Goal: Transaction & Acquisition: Book appointment/travel/reservation

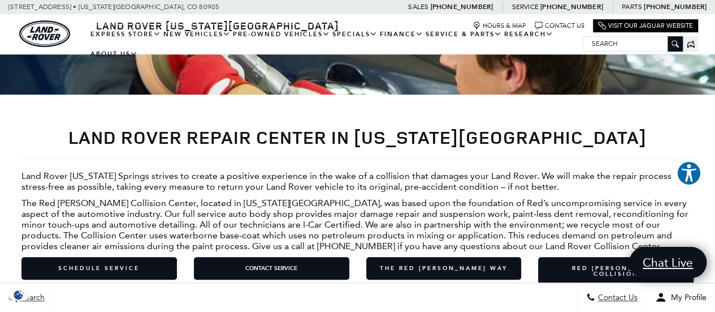
scroll to position [269, 0]
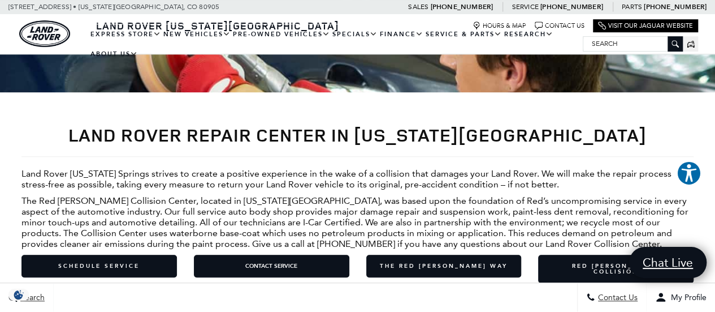
click at [207, 168] on p "Land Rover [US_STATE] Springs strives to create a positive experience in the wa…" at bounding box center [357, 178] width 672 height 21
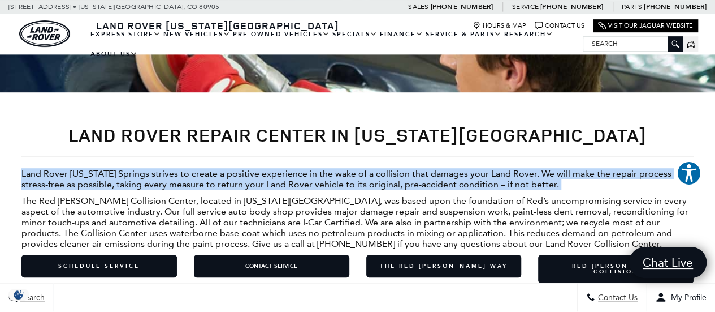
click at [207, 168] on p "Land Rover [US_STATE] Springs strives to create a positive experience in the wa…" at bounding box center [357, 178] width 672 height 21
click at [245, 168] on p "Land Rover [US_STATE] Springs strives to create a positive experience in the wa…" at bounding box center [357, 178] width 672 height 21
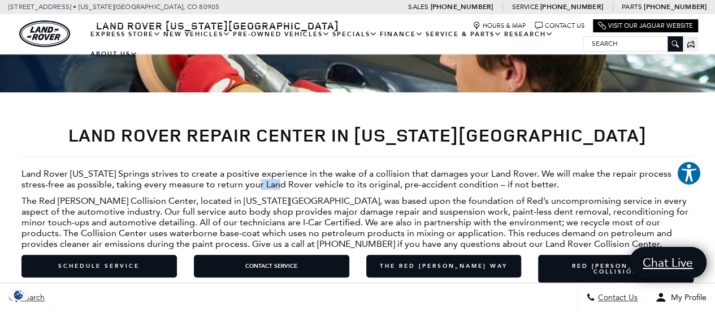
click at [245, 168] on p "Land Rover Colorado Springs strives to create a positive experience in the wake…" at bounding box center [357, 178] width 672 height 21
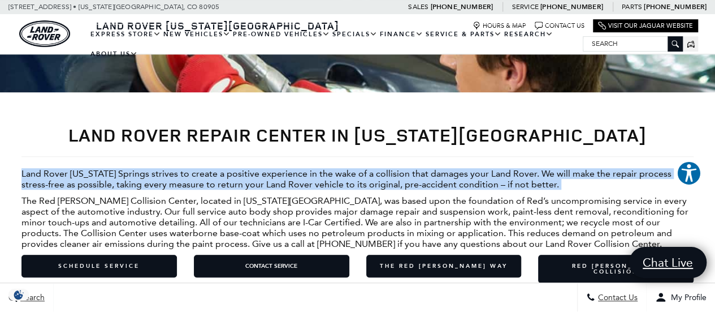
click at [245, 168] on p "Land Rover Colorado Springs strives to create a positive experience in the wake…" at bounding box center [357, 178] width 672 height 21
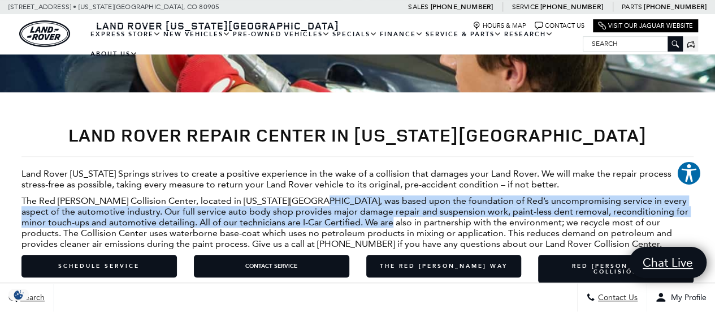
drag, startPoint x: 305, startPoint y: 179, endPoint x: 393, endPoint y: 210, distance: 93.3
click at [393, 210] on p "The Red Noland Collision Center, located in Colorado Springs, was based upon th…" at bounding box center [357, 222] width 672 height 54
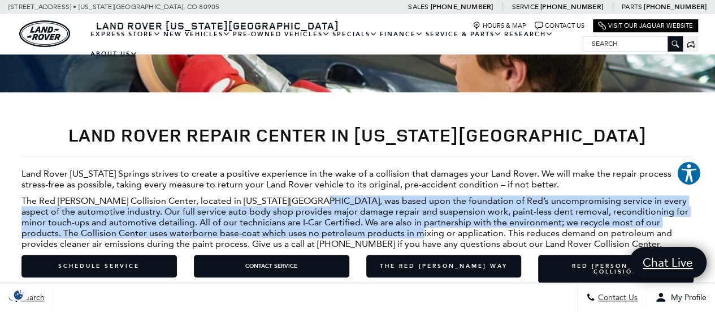
click at [393, 210] on p "The Red Noland Collision Center, located in Colorado Springs, was based upon th…" at bounding box center [357, 222] width 672 height 54
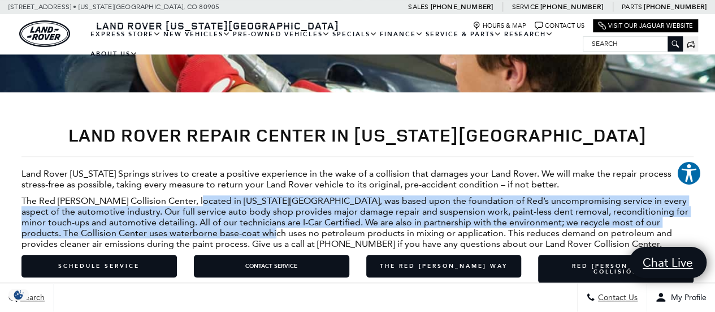
drag, startPoint x: 192, startPoint y: 178, endPoint x: 251, endPoint y: 213, distance: 68.9
click at [251, 213] on p "The Red Noland Collision Center, located in Colorado Springs, was based upon th…" at bounding box center [357, 222] width 672 height 54
drag, startPoint x: 251, startPoint y: 213, endPoint x: 323, endPoint y: 187, distance: 76.7
click at [323, 195] on p "The Red Noland Collision Center, located in Colorado Springs, was based upon th…" at bounding box center [357, 222] width 672 height 54
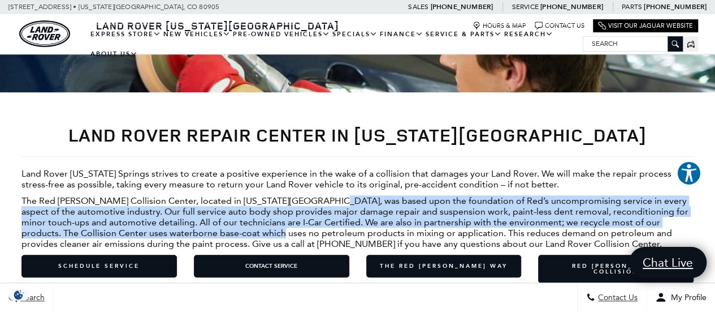
click at [323, 195] on p "The Red Noland Collision Center, located in Colorado Springs, was based upon th…" at bounding box center [357, 222] width 672 height 54
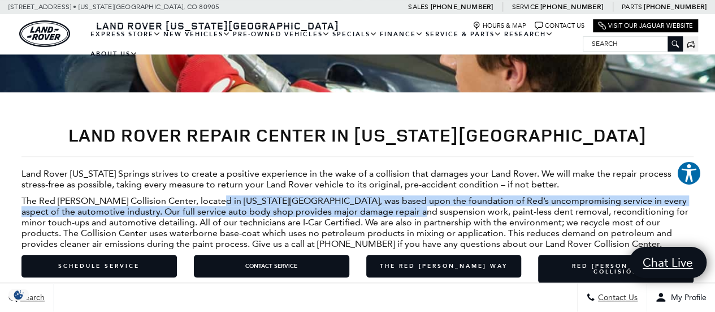
drag, startPoint x: 213, startPoint y: 184, endPoint x: 398, endPoint y: 197, distance: 185.4
click at [398, 197] on p "The Red Noland Collision Center, located in Colorado Springs, was based upon th…" at bounding box center [357, 222] width 672 height 54
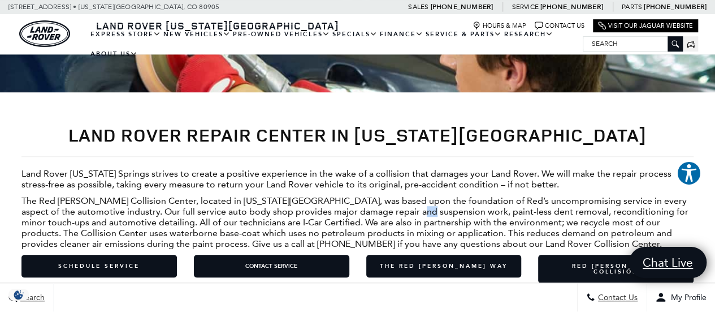
click at [398, 197] on p "The Red Noland Collision Center, located in Colorado Springs, was based upon th…" at bounding box center [357, 222] width 672 height 54
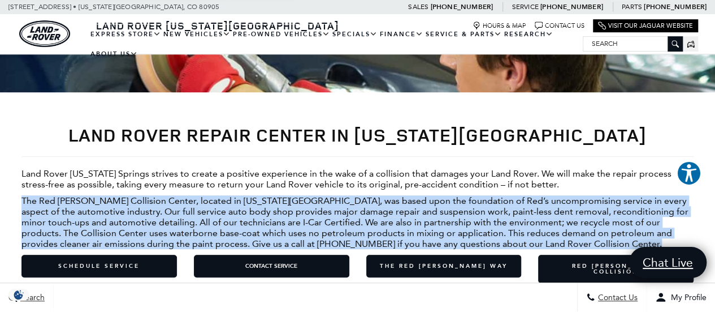
click at [398, 197] on p "The Red Noland Collision Center, located in Colorado Springs, was based upon th…" at bounding box center [357, 222] width 672 height 54
click at [439, 200] on p "The Red Noland Collision Center, located in Colorado Springs, was based upon th…" at bounding box center [357, 222] width 672 height 54
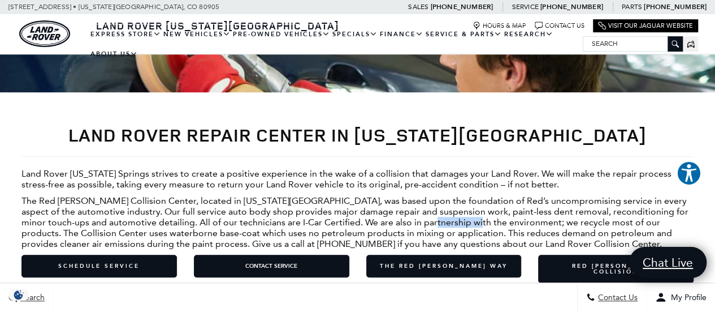
click at [439, 200] on p "The Red Noland Collision Center, located in Colorado Springs, was based upon th…" at bounding box center [357, 222] width 672 height 54
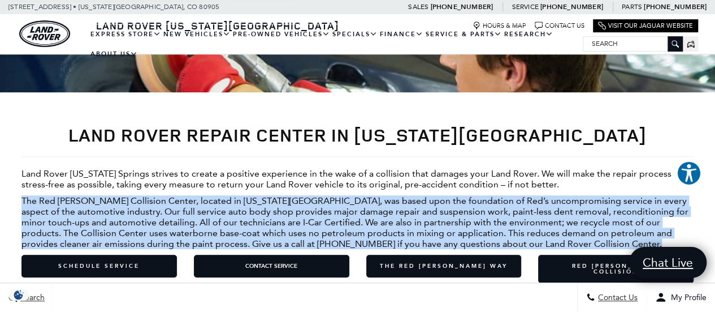
click at [439, 200] on p "The Red Noland Collision Center, located in Colorado Springs, was based upon th…" at bounding box center [357, 222] width 672 height 54
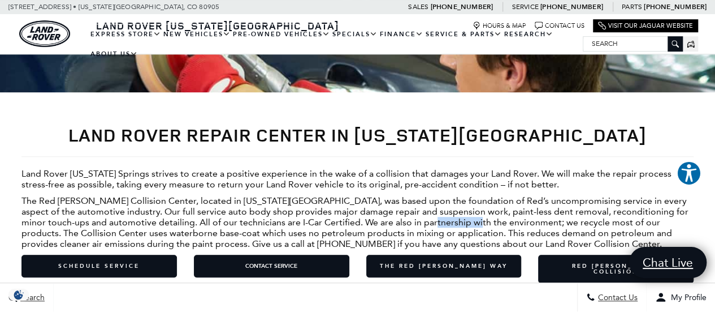
click at [439, 200] on p "The Red Noland Collision Center, located in Colorado Springs, was based upon th…" at bounding box center [357, 222] width 672 height 54
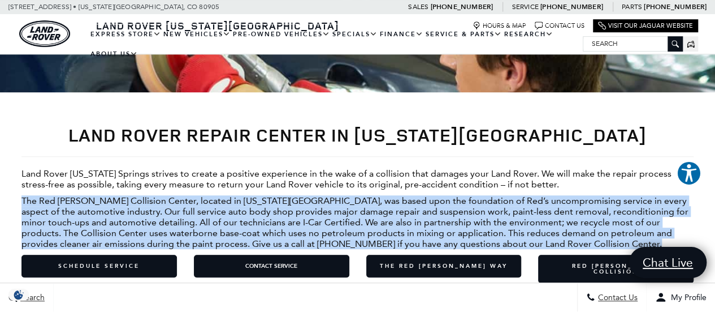
click at [439, 200] on p "The Red Noland Collision Center, located in Colorado Springs, was based upon th…" at bounding box center [357, 222] width 672 height 54
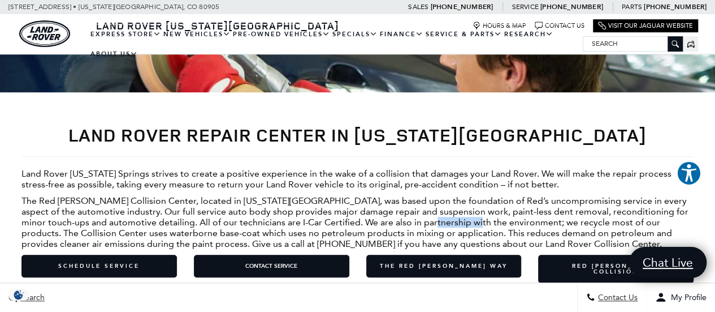
click at [439, 200] on p "The Red Noland Collision Center, located in Colorado Springs, was based upon th…" at bounding box center [357, 222] width 672 height 54
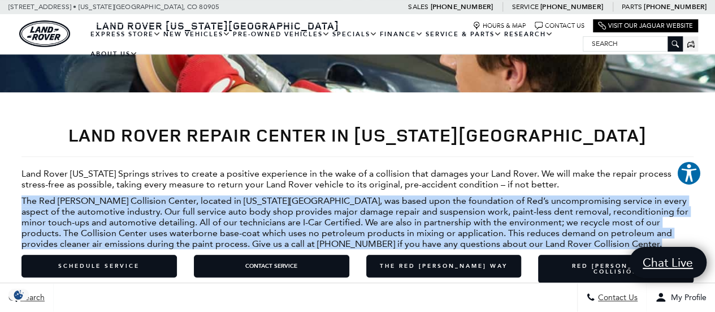
click at [439, 200] on p "The Red Noland Collision Center, located in Colorado Springs, was based upon th…" at bounding box center [357, 222] width 672 height 54
click at [381, 208] on p "The Red Noland Collision Center, located in Colorado Springs, was based upon th…" at bounding box center [357, 222] width 672 height 54
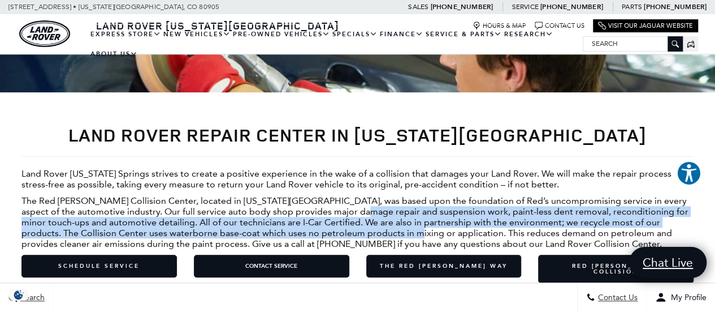
drag, startPoint x: 339, startPoint y: 188, endPoint x: 391, endPoint y: 214, distance: 58.2
click at [391, 214] on p "The Red Noland Collision Center, located in Colorado Springs, was based upon th…" at bounding box center [357, 222] width 672 height 54
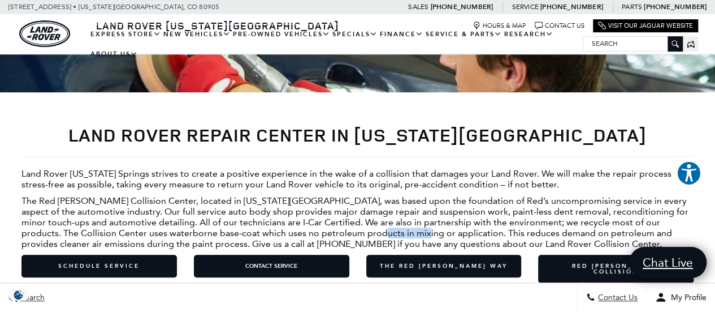
click at [391, 214] on p "The Red Noland Collision Center, located in Colorado Springs, was based upon th…" at bounding box center [357, 222] width 672 height 54
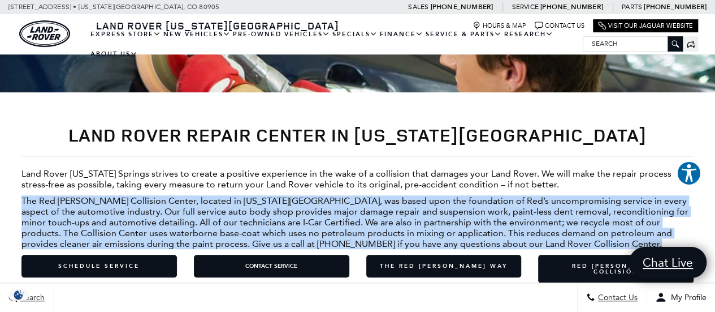
click at [391, 214] on p "The Red Noland Collision Center, located in Colorado Springs, was based upon th…" at bounding box center [357, 222] width 672 height 54
click at [436, 210] on p "The Red Noland Collision Center, located in Colorado Springs, was based upon th…" at bounding box center [357, 222] width 672 height 54
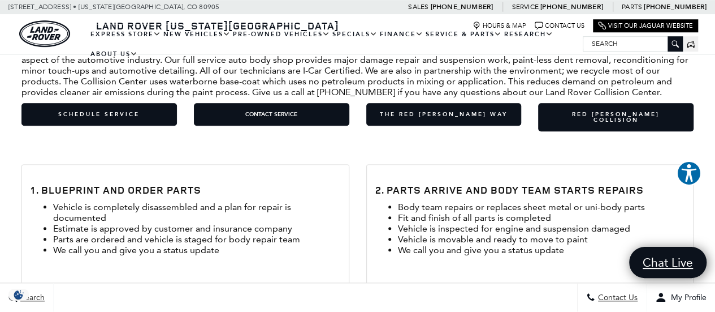
scroll to position [442, 0]
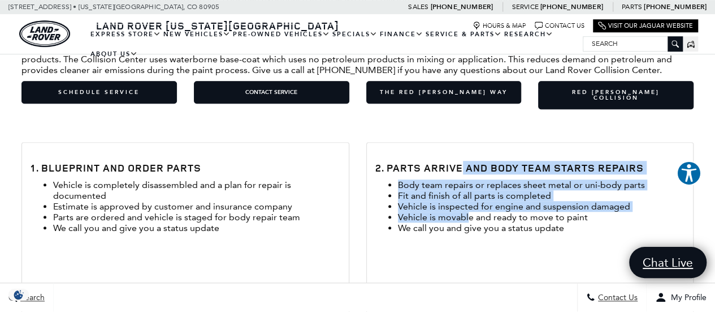
drag, startPoint x: 458, startPoint y: 132, endPoint x: 466, endPoint y: 191, distance: 59.4
click at [466, 191] on div "2. Parts Arrive and Body Team Starts Repairs Body team repairs or replaces shee…" at bounding box center [530, 212] width 327 height 141
click at [466, 211] on li "Vehicle is movable and ready to move to paint" at bounding box center [541, 216] width 287 height 11
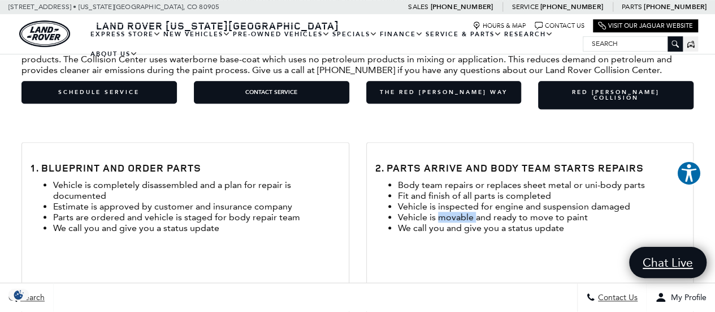
click at [466, 211] on li "Vehicle is movable and ready to move to paint" at bounding box center [541, 216] width 287 height 11
drag, startPoint x: 466, startPoint y: 191, endPoint x: 518, endPoint y: 206, distance: 53.5
click at [518, 222] on li "We call you and give you a status update" at bounding box center [541, 227] width 287 height 11
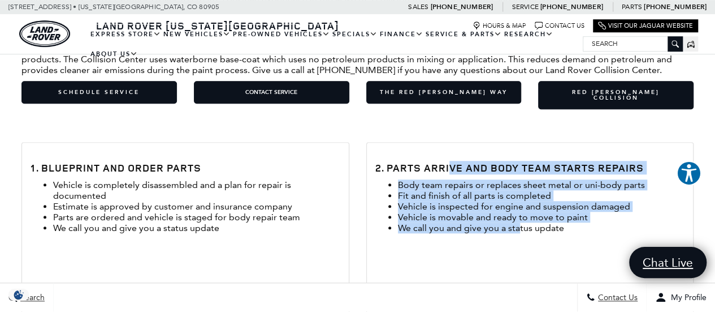
drag, startPoint x: 518, startPoint y: 206, endPoint x: 449, endPoint y: 133, distance: 100.0
click at [449, 142] on div "2. Parts Arrive and Body Team Starts Repairs Body team repairs or replaces shee…" at bounding box center [530, 212] width 327 height 141
drag, startPoint x: 421, startPoint y: 141, endPoint x: 530, endPoint y: 211, distance: 129.7
click at [530, 211] on div "2. Parts Arrive and Body Team Starts Repairs Body team repairs or replaces shee…" at bounding box center [530, 212] width 327 height 141
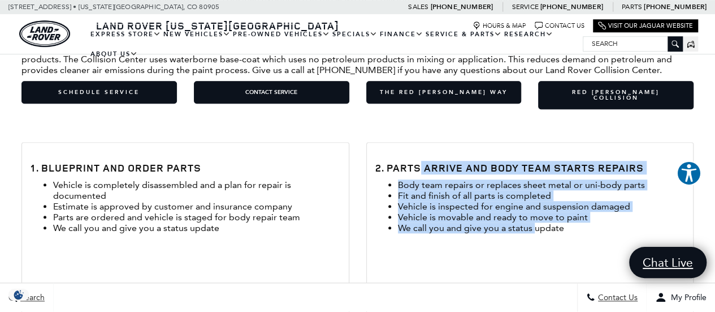
drag, startPoint x: 534, startPoint y: 206, endPoint x: 417, endPoint y: 145, distance: 132.0
click at [417, 145] on div "2. Parts Arrive and Body Team Starts Repairs Body team repairs or replaces shee…" at bounding box center [530, 212] width 327 height 141
click at [417, 162] on h3 "2. Parts Arrive and Body Team Starts Repairs" at bounding box center [530, 167] width 310 height 11
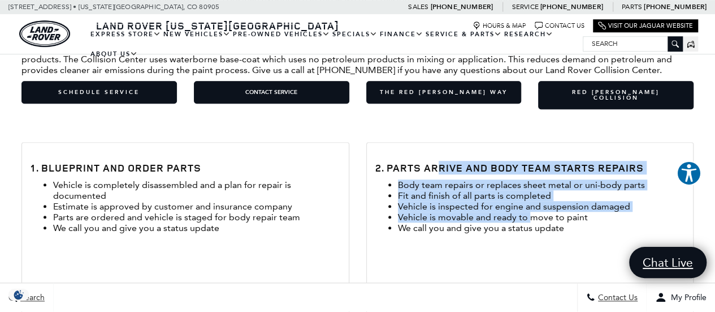
drag, startPoint x: 435, startPoint y: 142, endPoint x: 529, endPoint y: 191, distance: 105.4
click at [529, 191] on div "2. Parts Arrive and Body Team Starts Repairs Body team repairs or replaces shee…" at bounding box center [530, 212] width 327 height 141
click at [529, 211] on li "Vehicle is movable and ready to move to paint" at bounding box center [541, 216] width 287 height 11
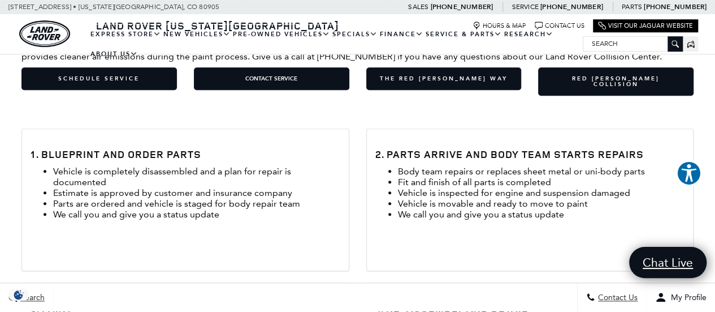
scroll to position [469, 0]
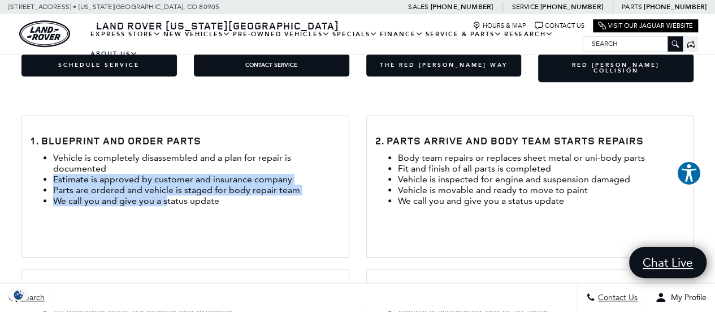
drag, startPoint x: 164, startPoint y: 142, endPoint x: 166, endPoint y: 178, distance: 35.7
click at [166, 178] on ul "Vehicle is completely disassembled and a plan for repair is documented Estimate…" at bounding box center [186, 179] width 310 height 54
click at [166, 195] on li "We call you and give you a status update" at bounding box center [196, 200] width 287 height 11
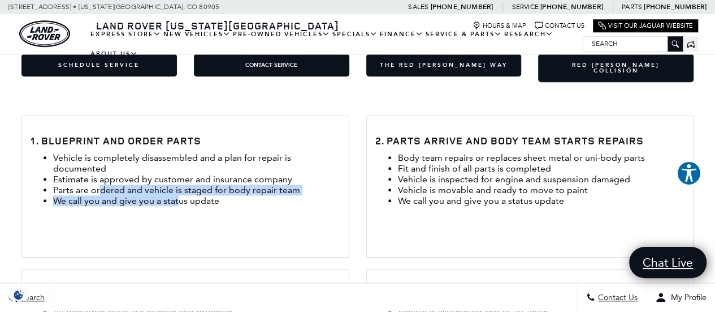
drag, startPoint x: 180, startPoint y: 179, endPoint x: 97, endPoint y: 166, distance: 83.7
click at [97, 166] on ul "Vehicle is completely disassembled and a plan for repair is documented Estimate…" at bounding box center [186, 179] width 310 height 54
click at [97, 184] on li "Parts are ordered and vehicle is staged for body repair team" at bounding box center [196, 189] width 287 height 11
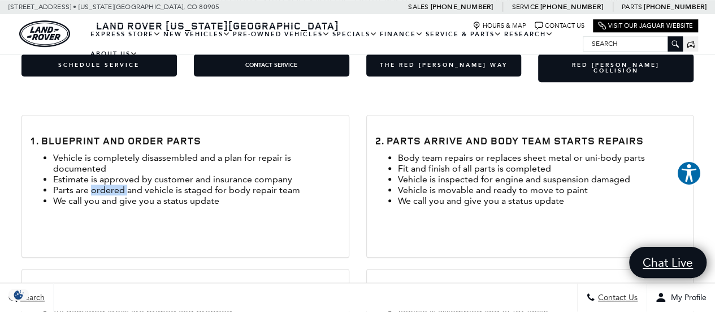
click at [97, 184] on li "Parts are ordered and vehicle is staged for body repair team" at bounding box center [196, 189] width 287 height 11
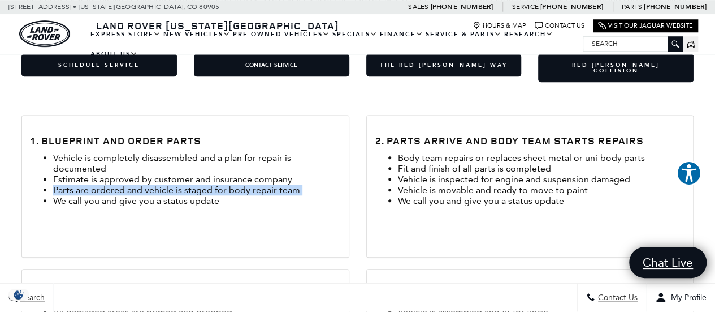
click at [97, 184] on li "Parts are ordered and vehicle is staged for body repair team" at bounding box center [196, 189] width 287 height 11
drag, startPoint x: 97, startPoint y: 166, endPoint x: 153, endPoint y: 155, distance: 56.4
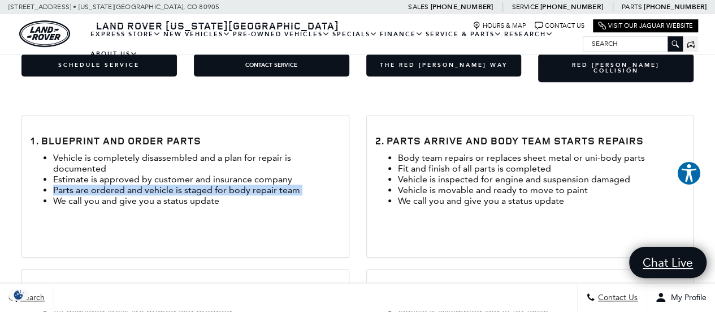
click at [153, 155] on ul "Vehicle is completely disassembled and a plan for repair is documented Estimate…" at bounding box center [186, 179] width 310 height 54
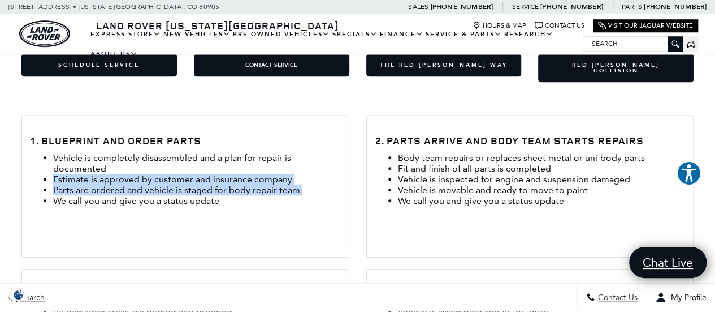
click at [153, 174] on li "Estimate is approved by customer and insurance company" at bounding box center [196, 179] width 287 height 11
drag, startPoint x: 153, startPoint y: 155, endPoint x: 162, endPoint y: 181, distance: 28.3
click at [162, 181] on ul "Vehicle is completely disassembled and a plan for repair is documented Estimate…" at bounding box center [186, 179] width 310 height 54
click at [162, 195] on li "We call you and give you a status update" at bounding box center [196, 200] width 287 height 11
drag, startPoint x: 190, startPoint y: 177, endPoint x: 114, endPoint y: 141, distance: 84.0
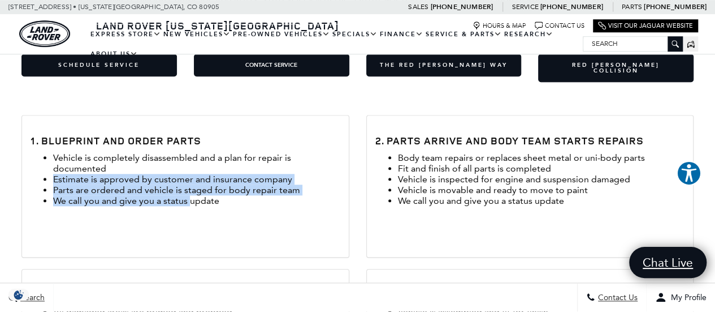
click at [114, 152] on ul "Vehicle is completely disassembled and a plan for repair is documented Estimate…" at bounding box center [186, 179] width 310 height 54
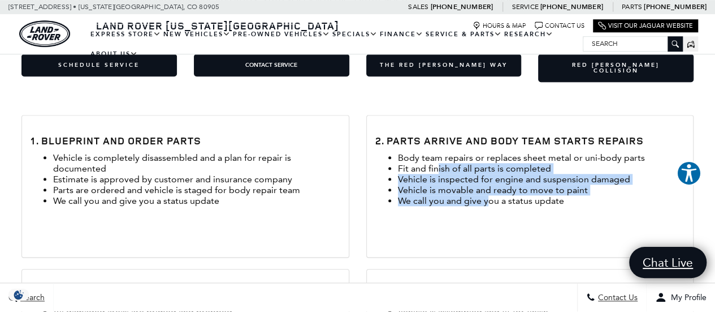
drag, startPoint x: 438, startPoint y: 142, endPoint x: 487, endPoint y: 175, distance: 58.3
click at [487, 175] on ul "Body team repairs or replaces sheet metal or uni-body parts Fit and finish of a…" at bounding box center [530, 179] width 310 height 54
click at [487, 195] on li "We call you and give you a status update" at bounding box center [541, 200] width 287 height 11
drag, startPoint x: 515, startPoint y: 172, endPoint x: 458, endPoint y: 141, distance: 65.0
click at [458, 152] on ul "Body team repairs or replaces sheet metal or uni-body parts Fit and finish of a…" at bounding box center [530, 179] width 310 height 54
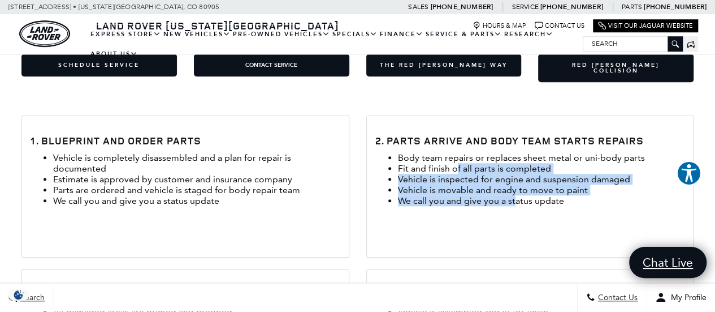
click at [458, 163] on li "Fit and finish of all parts is completed" at bounding box center [541, 168] width 287 height 11
drag, startPoint x: 458, startPoint y: 141, endPoint x: 512, endPoint y: 179, distance: 66.5
click at [512, 179] on ul "Body team repairs or replaces sheet metal or uni-body parts Fit and finish of a…" at bounding box center [530, 179] width 310 height 54
click at [512, 195] on li "We call you and give you a status update" at bounding box center [541, 200] width 287 height 11
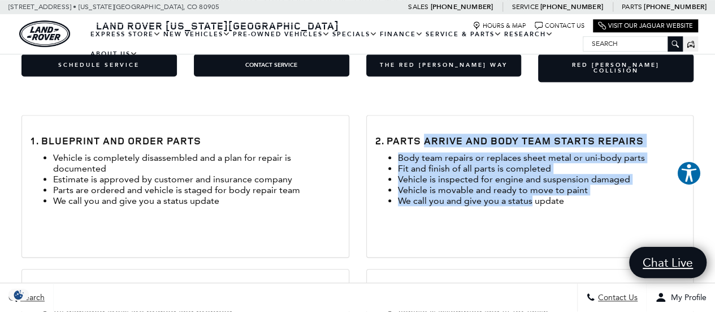
drag, startPoint x: 512, startPoint y: 179, endPoint x: 457, endPoint y: 123, distance: 79.2
click at [457, 123] on div "2. Parts Arrive and Body Team Starts Repairs Body team repairs or replaces shee…" at bounding box center [530, 185] width 327 height 141
click at [457, 135] on h3 "2. Parts Arrive and Body Team Starts Repairs" at bounding box center [530, 140] width 310 height 11
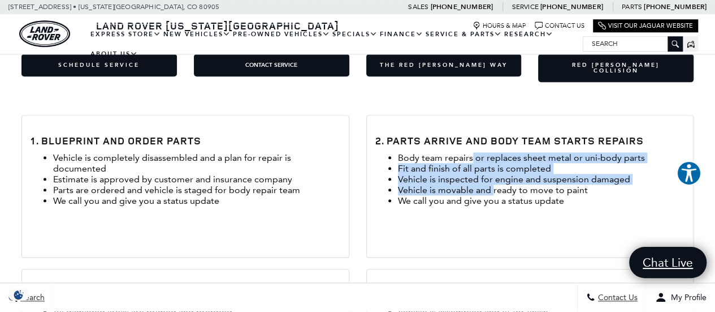
drag, startPoint x: 472, startPoint y: 134, endPoint x: 503, endPoint y: 178, distance: 53.2
click at [503, 178] on ul "Body team repairs or replaces sheet metal or uni-body parts Fit and finish of a…" at bounding box center [530, 179] width 310 height 54
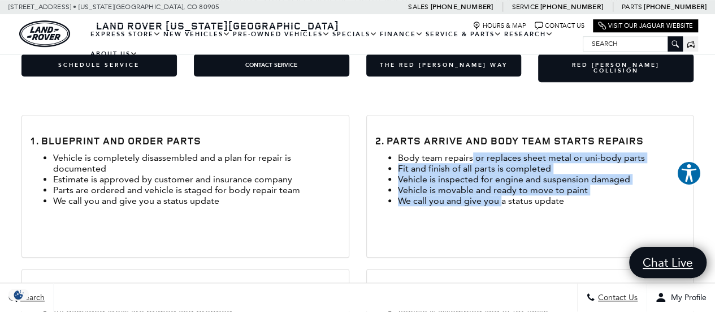
click at [503, 195] on li "We call you and give you a status update" at bounding box center [541, 200] width 287 height 11
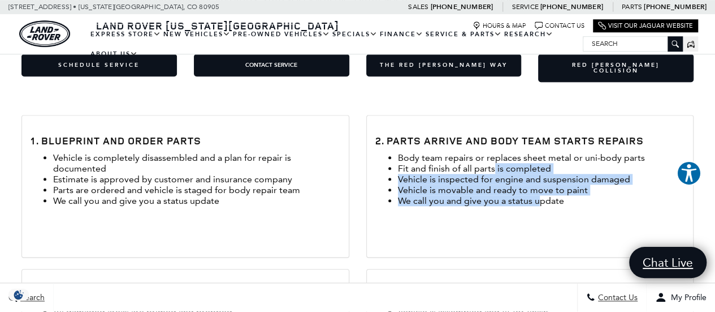
drag, startPoint x: 538, startPoint y: 174, endPoint x: 489, endPoint y: 145, distance: 56.7
click at [489, 152] on ul "Body team repairs or replaces sheet metal or uni-body parts Fit and finish of a…" at bounding box center [530, 179] width 310 height 54
click at [489, 163] on li "Fit and finish of all parts is completed" at bounding box center [541, 168] width 287 height 11
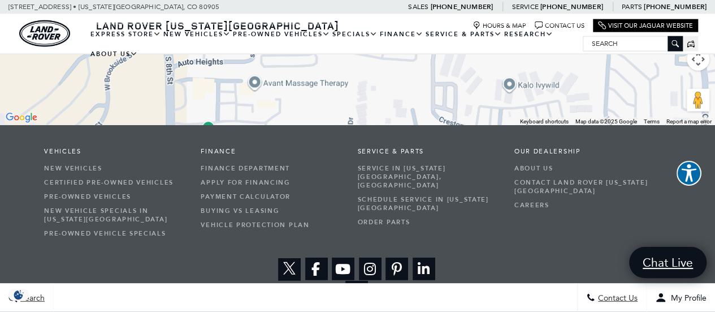
scroll to position [1341, 0]
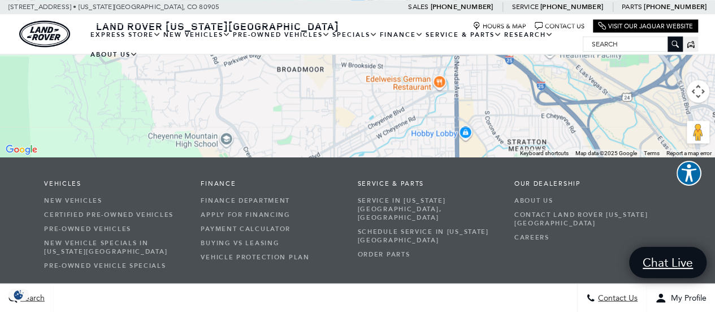
scroll to position [3238, 0]
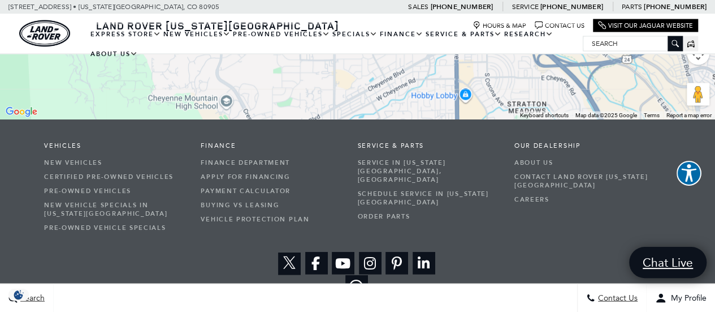
drag, startPoint x: 716, startPoint y: 16, endPoint x: 720, endPoint y: 280, distance: 264.1
click at [395, 155] on link "Service in [US_STATE][GEOGRAPHIC_DATA], [GEOGRAPHIC_DATA]" at bounding box center [428, 170] width 140 height 31
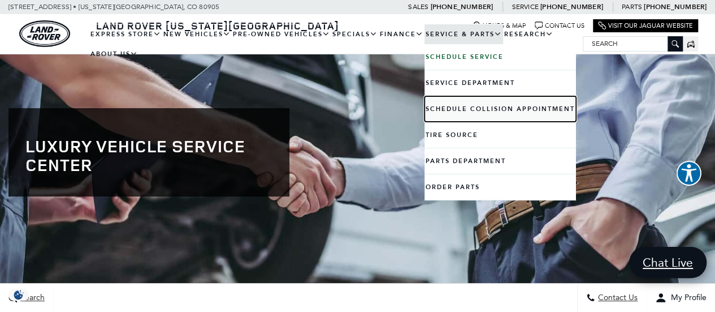
click at [486, 116] on link "Schedule Collision Appointment" at bounding box center [501, 108] width 152 height 25
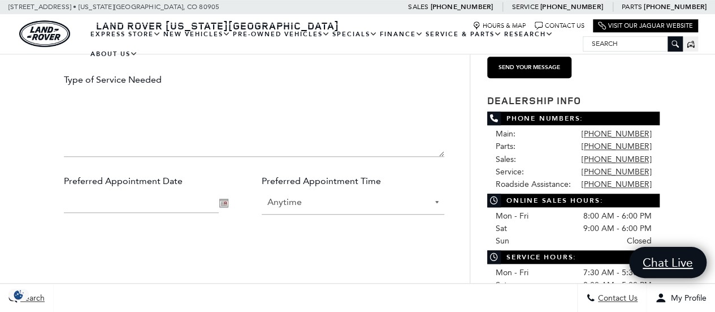
scroll to position [394, 0]
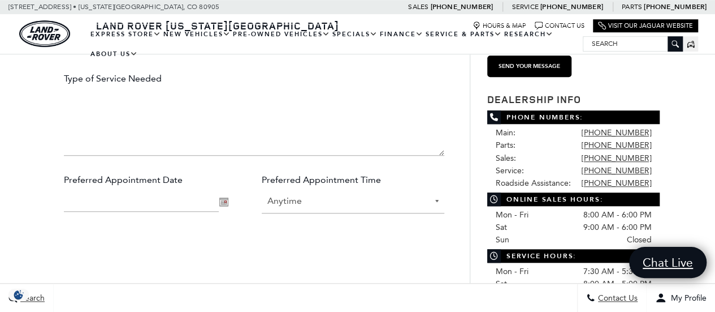
drag, startPoint x: 720, startPoint y: 64, endPoint x: 723, endPoint y: 151, distance: 87.1
click at [715, 151] on html "Land Rover [US_STATE][GEOGRAPHIC_DATA] Menu Menu" at bounding box center [357, 273] width 715 height 1334
click at [331, 138] on textarea "Type of Service Needed" at bounding box center [254, 122] width 381 height 68
click at [357, 189] on select "Anytime Morning Mid-day Afternoon Evening" at bounding box center [353, 201] width 183 height 24
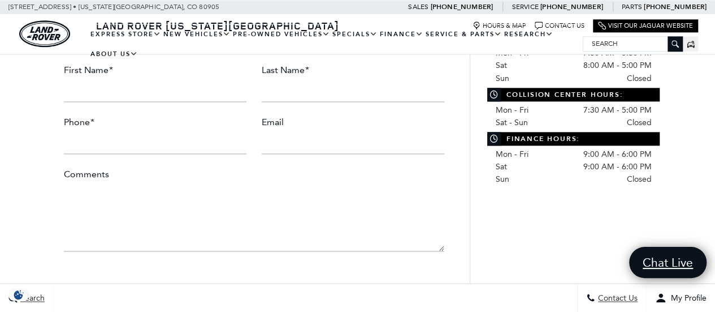
scroll to position [670, 0]
